Goal: Transaction & Acquisition: Purchase product/service

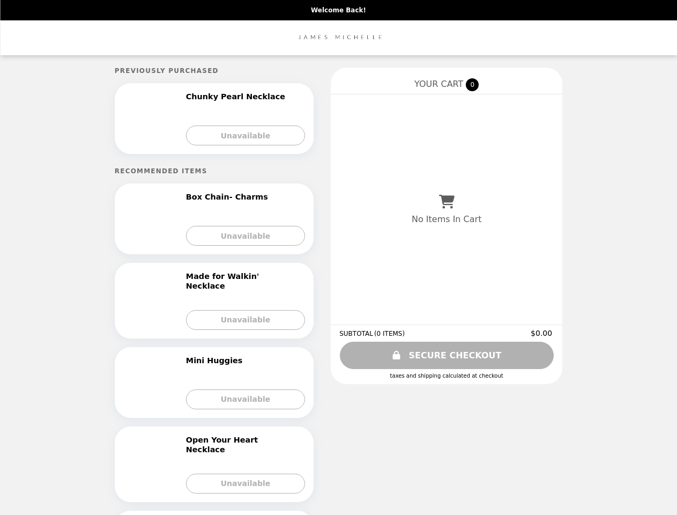
select select "**********"
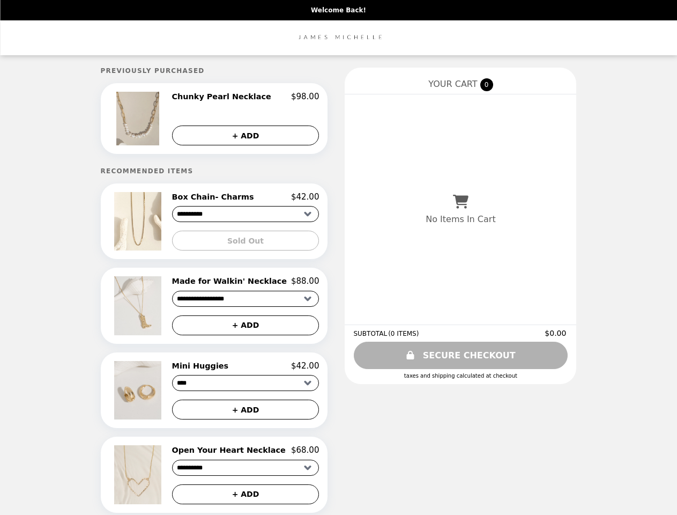
click at [153, 120] on img at bounding box center [139, 119] width 46 height 54
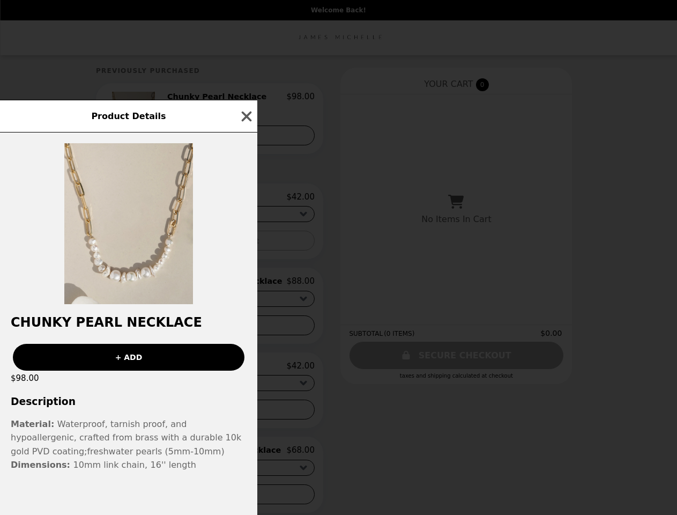
click at [246, 98] on div "Product Details Chunky Pearl Necklace + ADD $98.00 Description Material: Waterp…" at bounding box center [338, 257] width 677 height 515
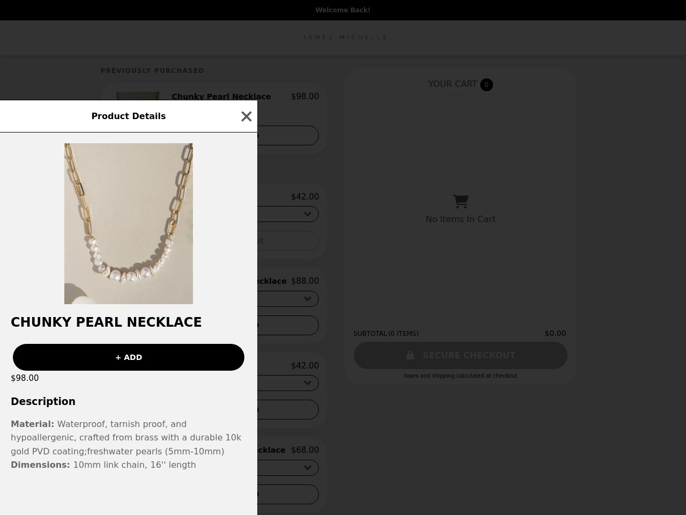
click at [246, 136] on div at bounding box center [128, 218] width 257 height 172
click at [153, 224] on img at bounding box center [128, 223] width 129 height 161
click at [246, 199] on div "Product Details Chunky Pearl Necklace + ADD $98.00 Description Material: Waterp…" at bounding box center [343, 257] width 686 height 515
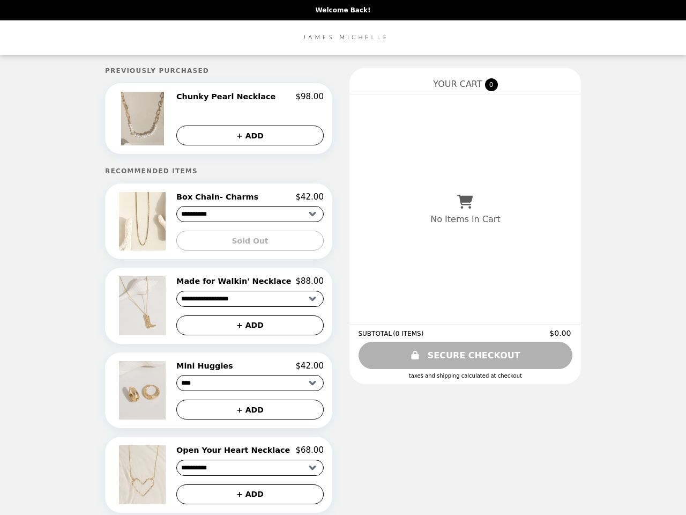
click at [153, 309] on img at bounding box center [144, 305] width 50 height 58
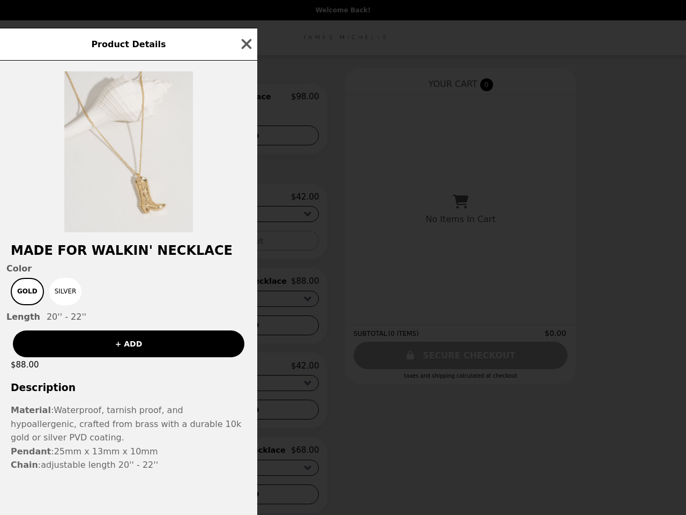
click at [246, 285] on div "Product Details Made for Walkin' Necklace Color Gold Silver Length 20'' - 22'' …" at bounding box center [343, 257] width 686 height 515
click at [246, 329] on div "+ ADD" at bounding box center [128, 339] width 257 height 35
click at [153, 394] on div "Product Details Made for Walkin' Necklace Color Gold Silver Length 20'' - 22'' …" at bounding box center [343, 257] width 686 height 515
